Goal: Task Accomplishment & Management: Use online tool/utility

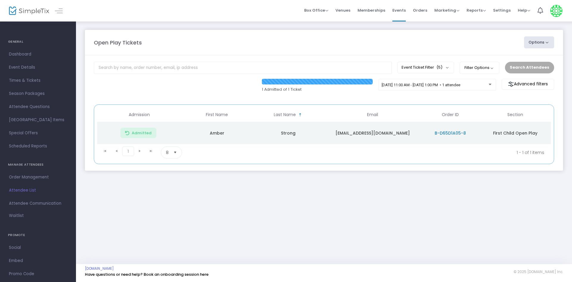
click at [417, 87] on div "[DATE] 11:00 AM - [DATE] 1:00 PM • 1 attendee" at bounding box center [435, 85] width 107 height 4
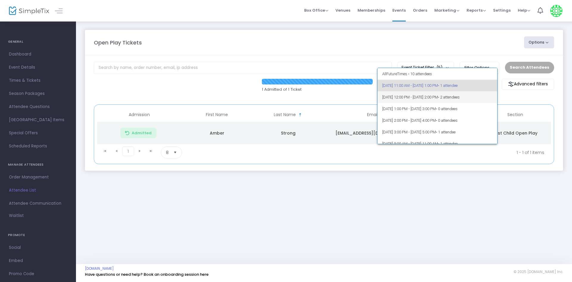
click at [411, 94] on span "10/14/2025 @ 12:00 PM - 10/14/2025 @ 2:00 PM • 2 attendees" at bounding box center [438, 97] width 111 height 12
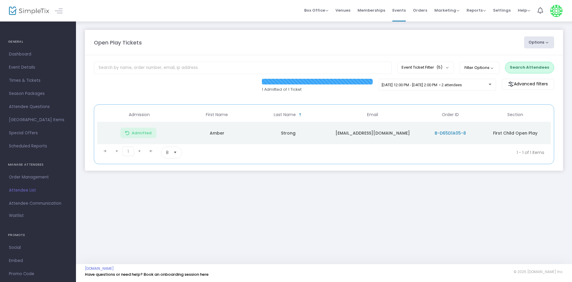
click at [518, 68] on button "Search Attendees" at bounding box center [529, 67] width 49 height 11
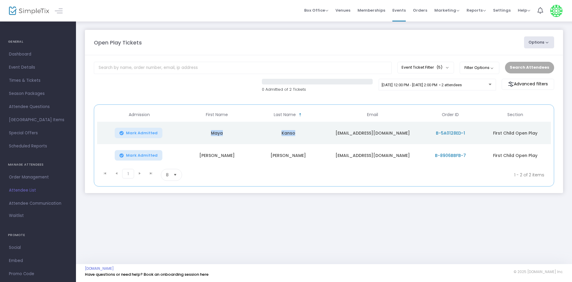
drag, startPoint x: 204, startPoint y: 137, endPoint x: 313, endPoint y: 138, distance: 109.1
click at [313, 138] on tr "Mark Admitted Maya Kanso kanso.maya@gmail.com B-5A0128ED-1 First Child Open Play" at bounding box center [324, 133] width 454 height 22
click at [343, 221] on div "Open Play Tickets Options Import Attendees Export List Print Name Tags Export t…" at bounding box center [324, 142] width 496 height 243
drag, startPoint x: 349, startPoint y: 156, endPoint x: 395, endPoint y: 157, distance: 46.5
click at [395, 157] on td "Dcrisprn@yahoo.com" at bounding box center [372, 155] width 97 height 22
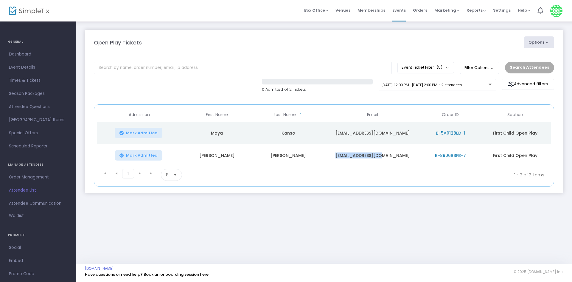
copy td "Dcrisprn@yahoo.com"
click at [306, 242] on div "Open Play Tickets Options Import Attendees Export List Print Name Tags Export t…" at bounding box center [324, 142] width 496 height 243
click at [215, 222] on div "Open Play Tickets Options Import Attendees Export List Print Name Tags Export t…" at bounding box center [324, 142] width 496 height 243
click at [429, 81] on div "10/14/2025 @ 12:00 PM - 10/14/2025 @ 2:00 PM • 2 attendees" at bounding box center [437, 85] width 117 height 12
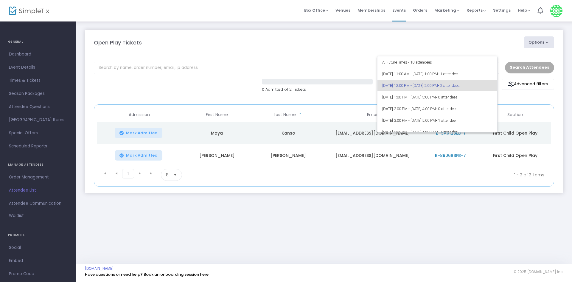
click at [416, 236] on div at bounding box center [286, 141] width 572 height 282
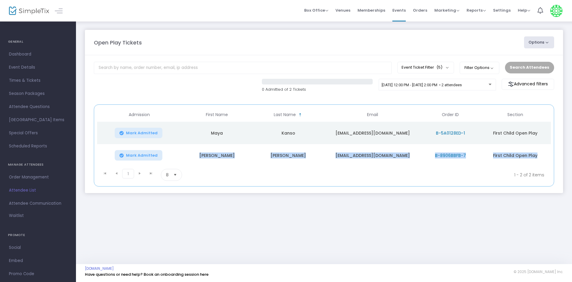
drag, startPoint x: 209, startPoint y: 157, endPoint x: 546, endPoint y: 154, distance: 336.6
click at [546, 154] on tr "Mark Admitted Debra Waddell Dcrisprn@yahoo.com B-8906BBFB-7 First Child Open Pl…" at bounding box center [324, 155] width 454 height 22
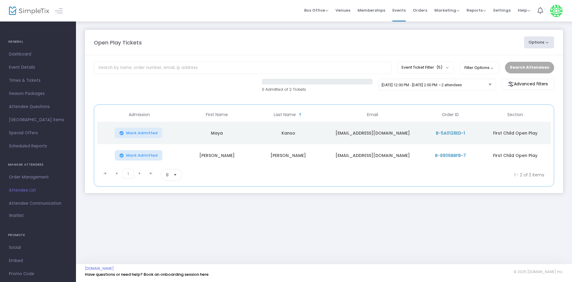
drag, startPoint x: 420, startPoint y: 204, endPoint x: 233, endPoint y: 171, distance: 189.8
click at [417, 204] on div "Open Play Tickets Options Import Attendees Export List Print Name Tags Export t…" at bounding box center [324, 117] width 496 height 193
drag, startPoint x: 205, startPoint y: 155, endPoint x: 405, endPoint y: 152, distance: 200.4
click at [405, 152] on tr "Mark Admitted Debra Waddell Dcrisprn@yahoo.com B-8906BBFB-7 First Child Open Pl…" at bounding box center [324, 155] width 454 height 22
click at [380, 219] on div "Open Play Tickets Options Import Attendees Export List Print Name Tags Export t…" at bounding box center [324, 142] width 496 height 243
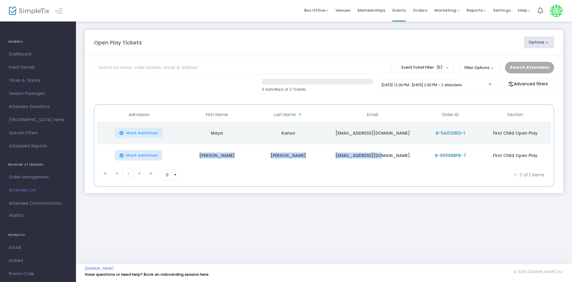
drag, startPoint x: 199, startPoint y: 161, endPoint x: 403, endPoint y: 152, distance: 204.7
click at [403, 152] on tr "Mark Admitted Debra Waddell Dcrisprn@yahoo.com B-8906BBFB-7 First Child Open Pl…" at bounding box center [324, 155] width 454 height 22
click at [374, 203] on div "Open Play Tickets Options Import Attendees Export List Print Name Tags Export t…" at bounding box center [324, 117] width 496 height 193
click at [144, 153] on span "Mark Admitted" at bounding box center [142, 155] width 32 height 5
click at [235, 96] on div "0 Admitted of 2 Tickets 10/14/2025 @ 12:00 PM - 10/14/2025 @ 2:00 PM • 2 attend…" at bounding box center [324, 89] width 467 height 20
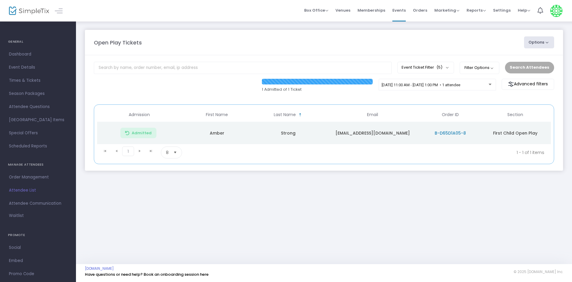
click at [221, 94] on div "1 Admitted of 1 Ticket [DATE] 11:00 AM - [DATE] 1:00 PM • 1 attendee Advanced f…" at bounding box center [324, 89] width 467 height 20
click at [232, 46] on div "Open Play Tickets" at bounding box center [306, 42] width 431 height 8
click at [425, 85] on span "[DATE] 11:00 AM - [DATE] 1:00 PM • 1 attendee" at bounding box center [421, 85] width 79 height 4
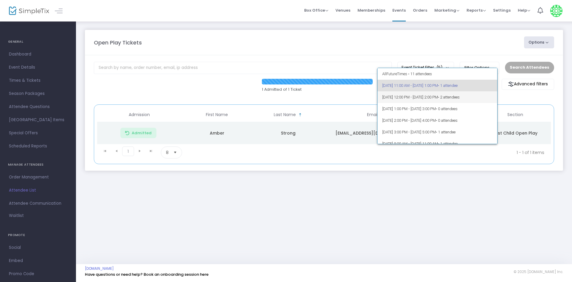
click at [407, 97] on span "10/14/2025 @ 12:00 PM - 10/14/2025 @ 2:00 PM • 2 attendees" at bounding box center [438, 97] width 111 height 12
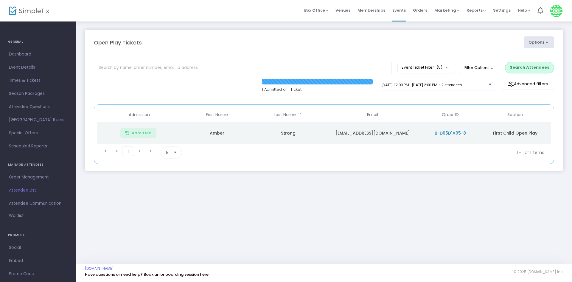
click at [542, 64] on button "Search Attendees" at bounding box center [529, 67] width 49 height 11
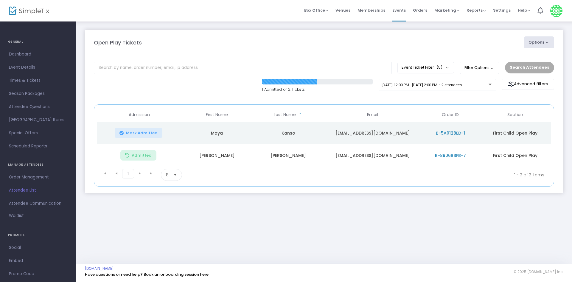
click at [136, 131] on span "Mark Admitted" at bounding box center [142, 133] width 32 height 5
